Goal: Transaction & Acquisition: Download file/media

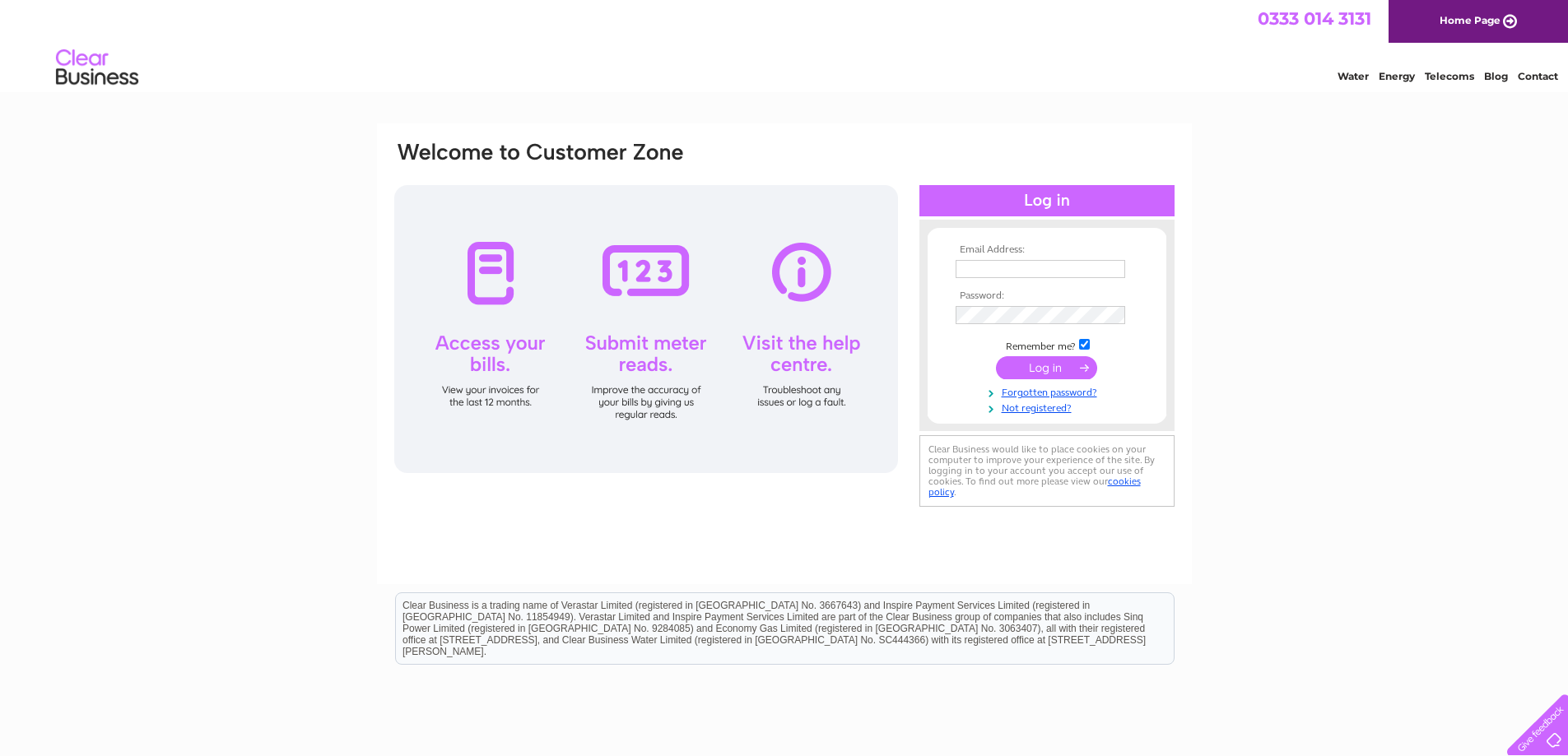
type input "accounts@precisionrifles.com"
click at [1034, 370] on input "submit" at bounding box center [1047, 367] width 101 height 23
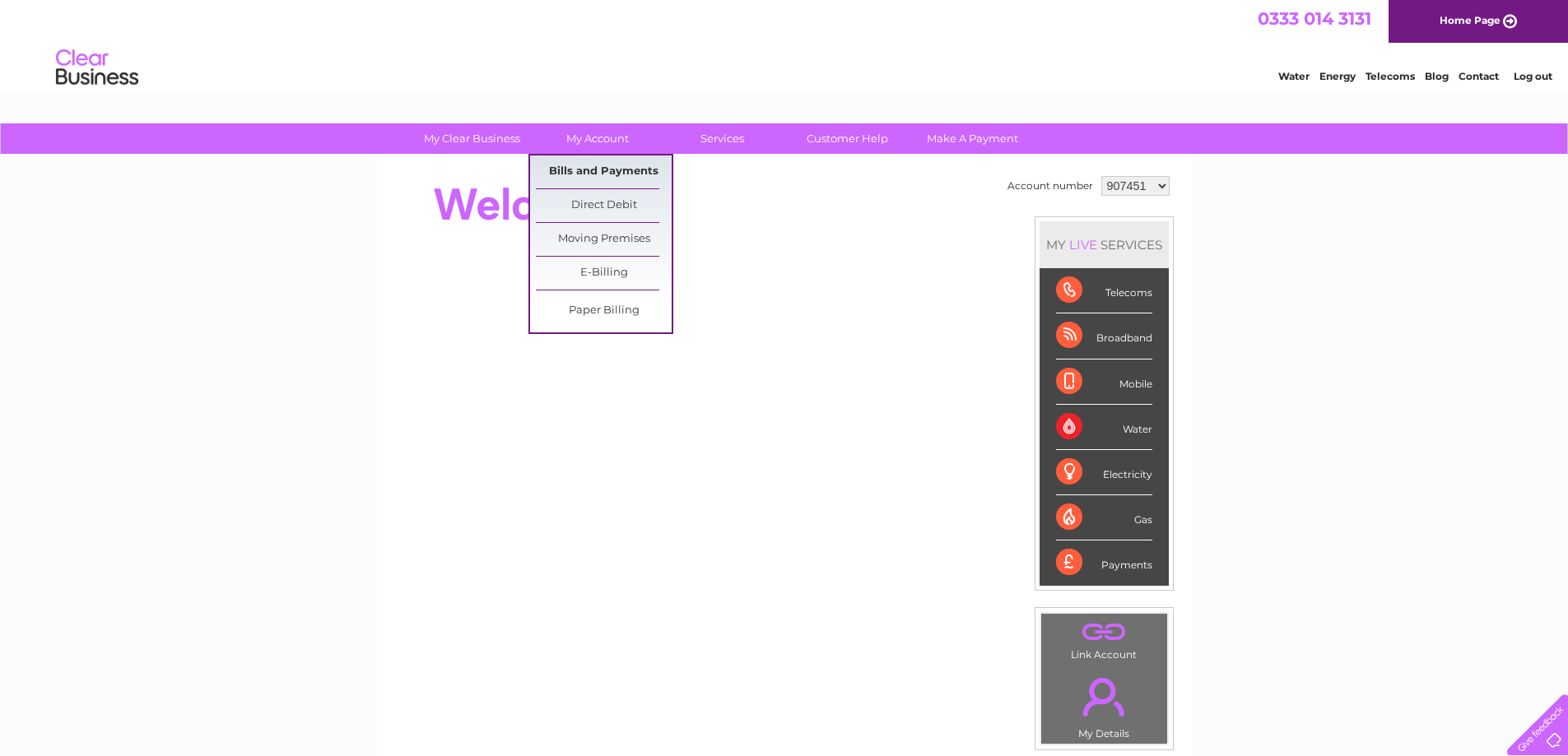
click at [585, 164] on link "Bills and Payments" at bounding box center [604, 172] width 136 height 33
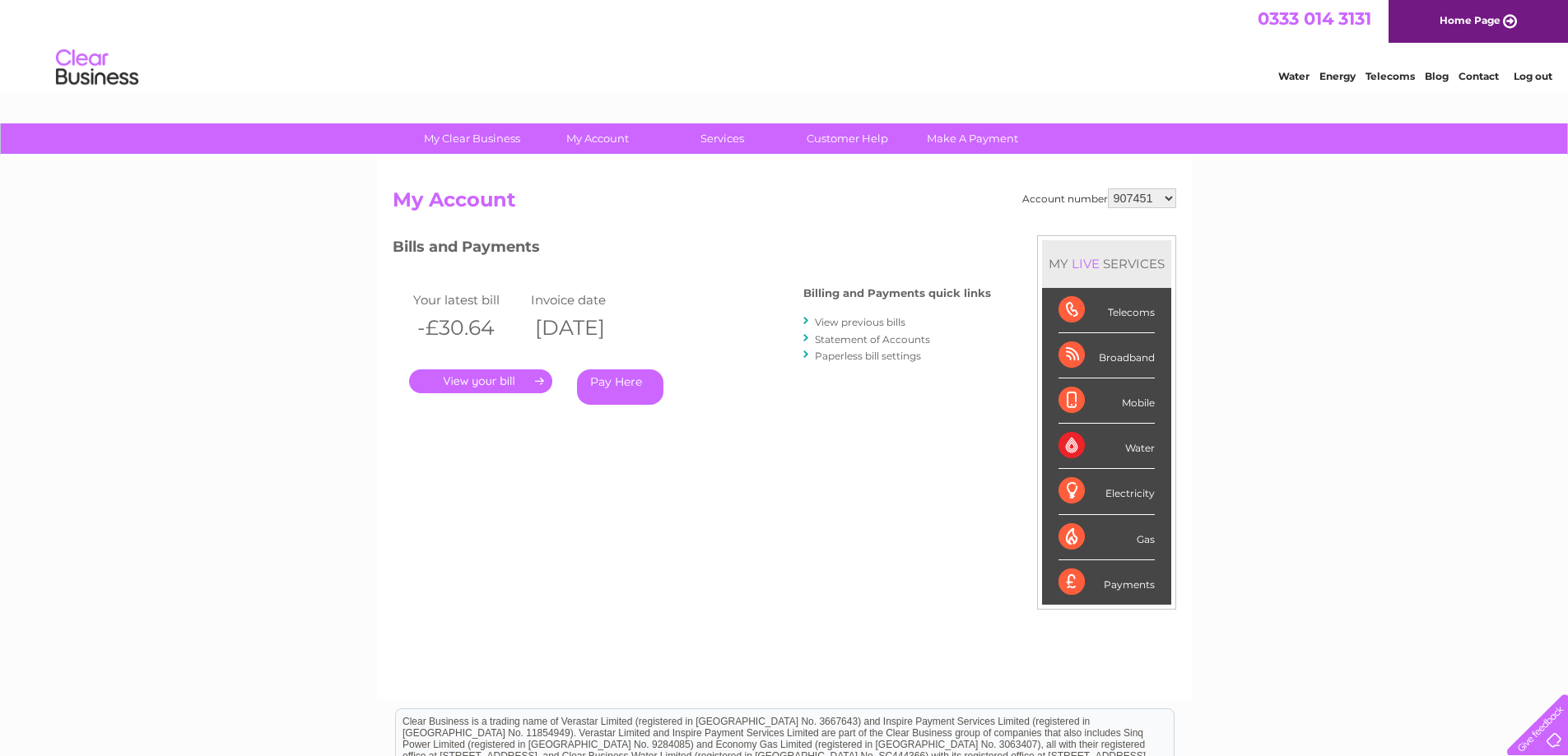
click at [1168, 199] on select "907451 1112793 2943305" at bounding box center [1142, 199] width 69 height 20
select select "1112793"
click at [1108, 189] on select "907451 1112793 2943305" at bounding box center [1142, 199] width 69 height 20
click at [501, 384] on link "." at bounding box center [480, 381] width 143 height 24
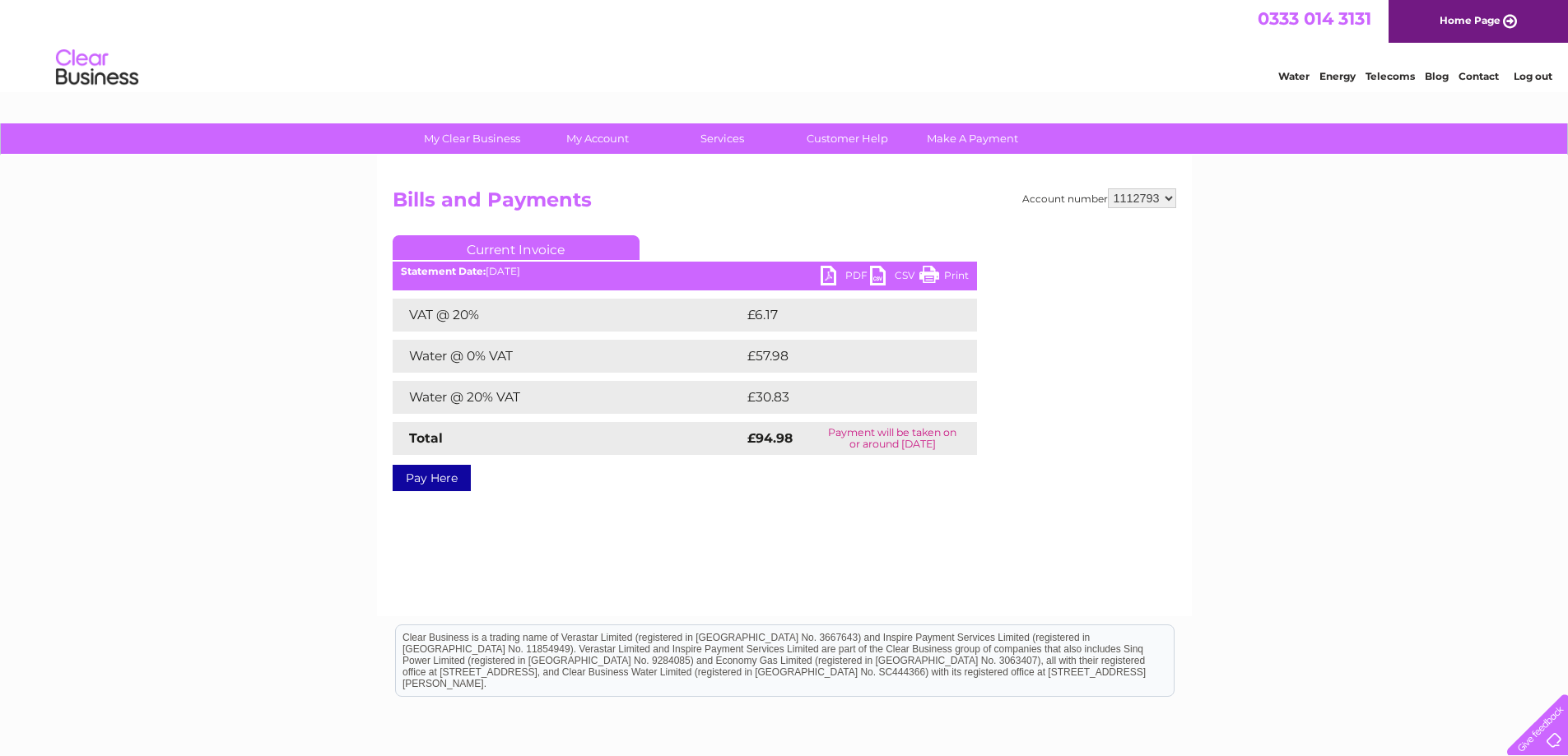
click at [838, 276] on link "PDF" at bounding box center [845, 278] width 49 height 24
click at [1165, 197] on select "907451 1112793 2943305" at bounding box center [1142, 199] width 69 height 20
select select "2943305"
click at [1108, 189] on select "907451 1112793 2943305" at bounding box center [1142, 199] width 69 height 20
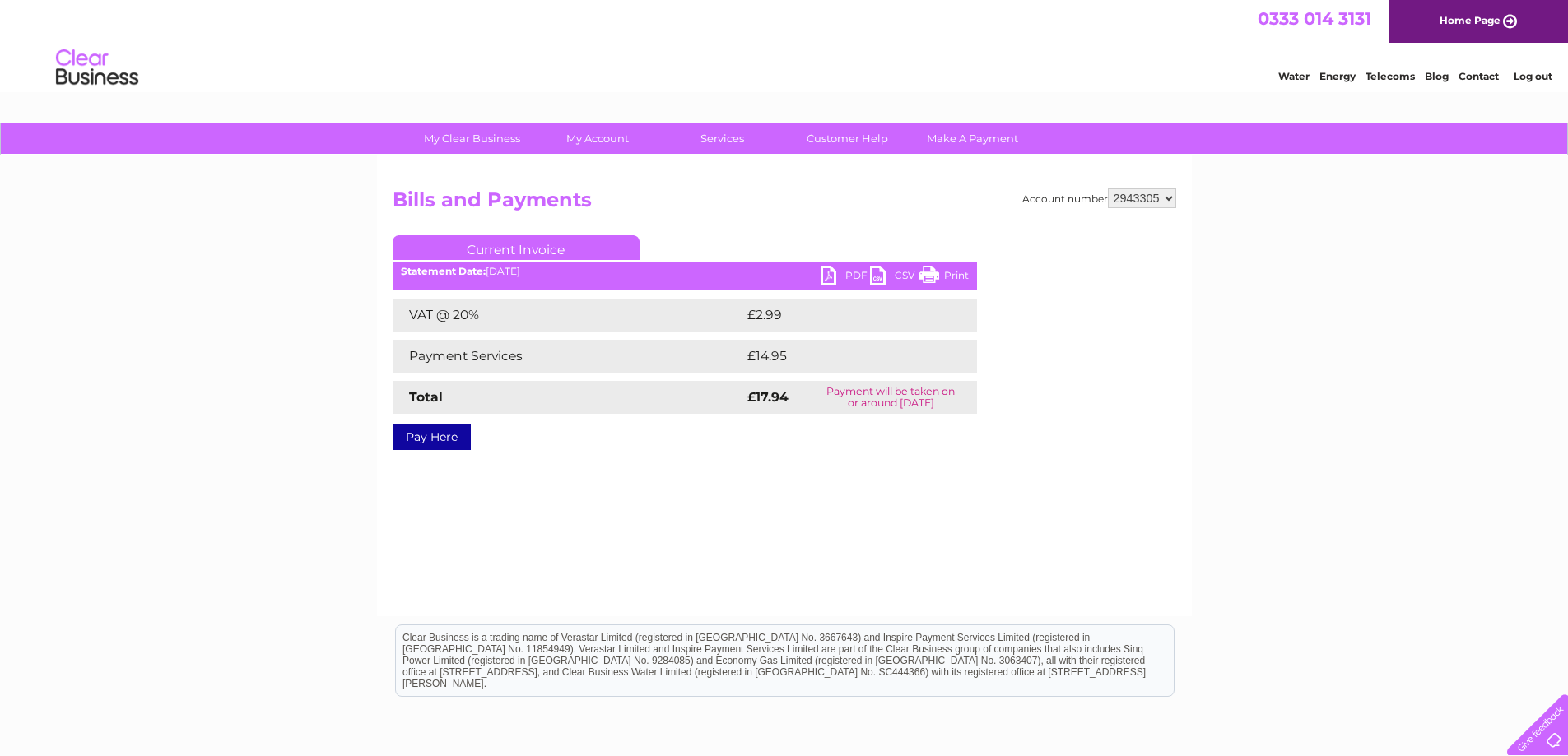
click at [829, 270] on link "PDF" at bounding box center [845, 278] width 49 height 24
